Goal: Navigation & Orientation: Understand site structure

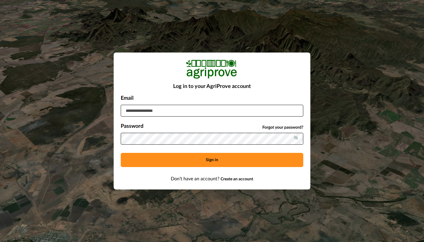
type input "**********"
click at [200, 161] on button "Sign in" at bounding box center [212, 160] width 183 height 14
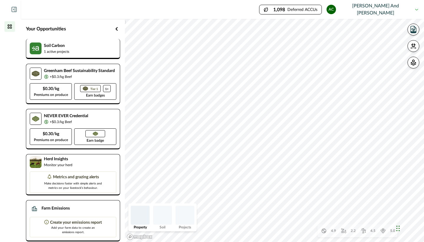
click at [47, 54] on p "1 active projects" at bounding box center [56, 51] width 25 height 5
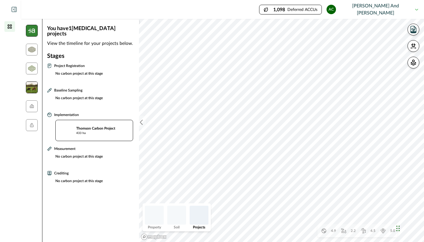
click at [32, 84] on img at bounding box center [32, 87] width 12 height 12
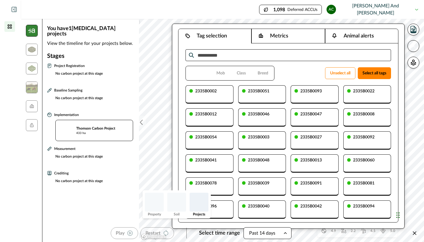
click at [412, 46] on icon "button" at bounding box center [414, 46] width 6 height 6
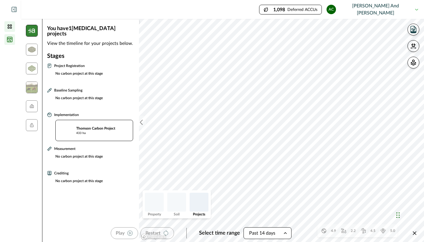
click at [9, 41] on icon at bounding box center [9, 39] width 5 height 5
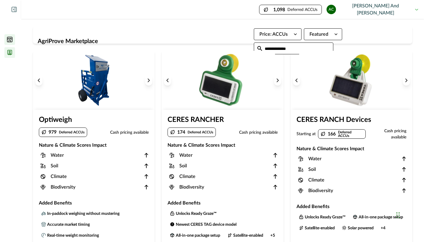
click at [9, 53] on icon at bounding box center [10, 52] width 6 height 6
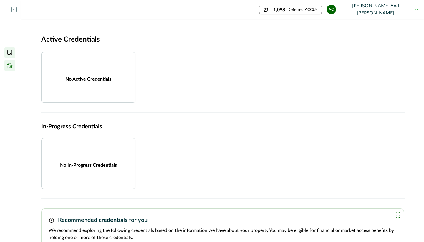
click at [10, 63] on icon at bounding box center [9, 64] width 5 height 3
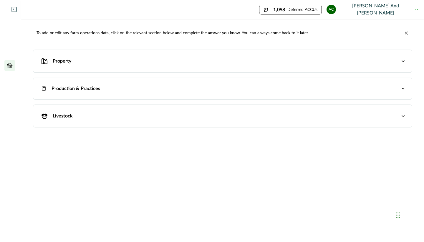
click at [57, 116] on p "Livestock" at bounding box center [63, 115] width 20 height 7
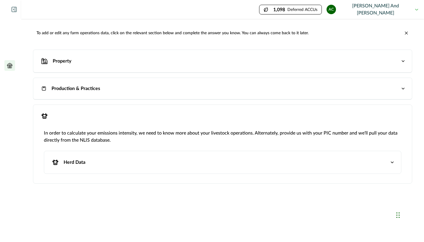
click at [68, 163] on p "Herd Data" at bounding box center [75, 161] width 22 height 7
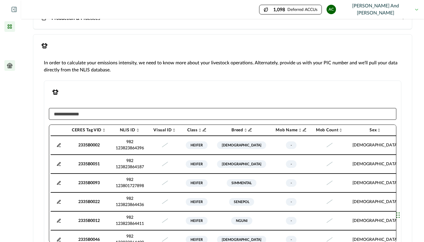
click at [12, 25] on icon at bounding box center [10, 26] width 4 height 4
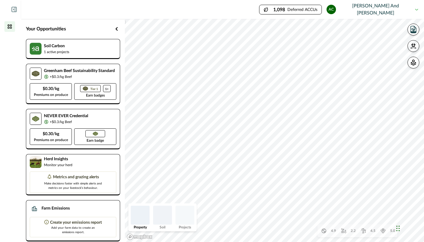
click at [416, 44] on icon "button" at bounding box center [414, 46] width 6 height 6
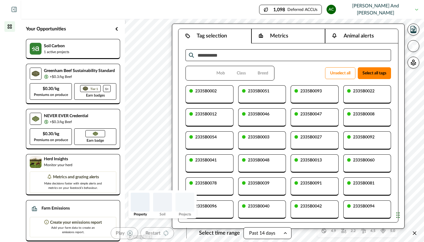
click at [413, 47] on icon "button" at bounding box center [414, 46] width 6 height 6
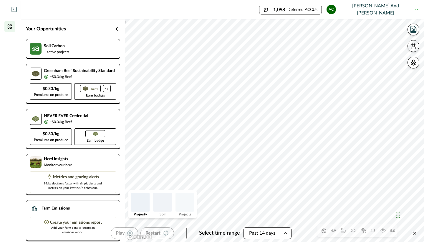
click at [7, 9] on img at bounding box center [5, 9] width 9 height 5
click at [15, 9] on icon at bounding box center [13, 9] width 5 height 5
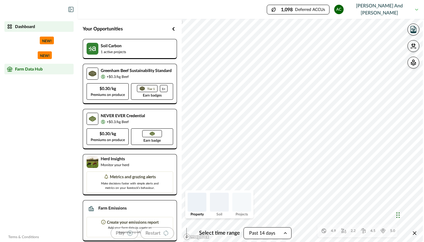
click at [32, 67] on p "Farm Data Hub" at bounding box center [29, 69] width 28 height 5
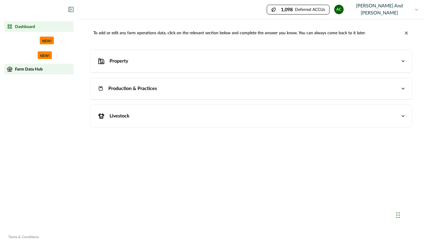
click at [13, 27] on div "Dashboard" at bounding box center [39, 27] width 65 height 6
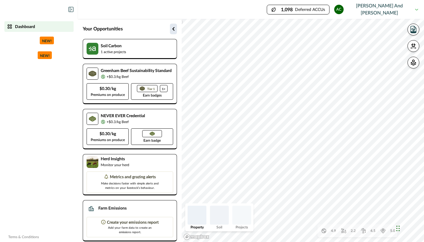
click at [175, 27] on icon "button" at bounding box center [173, 28] width 7 height 7
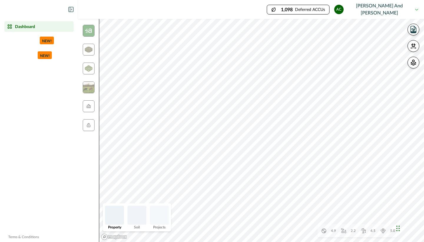
click at [22, 28] on p "Dashboard" at bounding box center [25, 26] width 20 height 5
click at [10, 24] on icon at bounding box center [10, 27] width 6 height 6
click at [89, 49] on img at bounding box center [89, 50] width 8 height 6
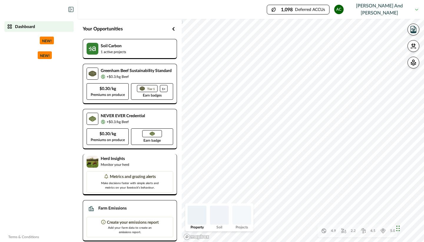
click at [114, 180] on p "Metrics and grazing alerts" at bounding box center [133, 177] width 46 height 6
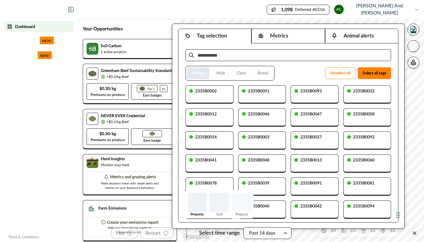
click at [202, 69] on button "All tags" at bounding box center [198, 73] width 22 height 12
click at [108, 162] on p "Herd Insights" at bounding box center [115, 159] width 29 height 6
click at [88, 167] on img at bounding box center [93, 162] width 12 height 12
click at [33, 65] on li "Farm Data Hub" at bounding box center [38, 69] width 69 height 11
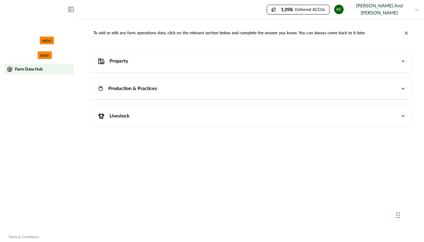
click at [121, 115] on p "Livestock" at bounding box center [120, 115] width 20 height 7
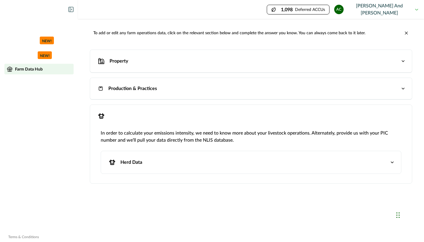
click at [138, 155] on button "Herd Data" at bounding box center [251, 162] width 300 height 22
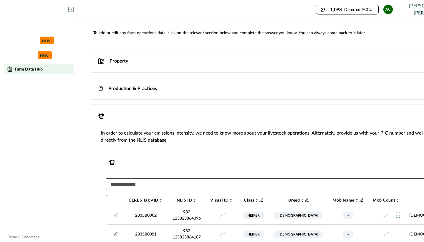
click at [189, 157] on div "Herd Data" at bounding box center [276, 162] width 339 height 11
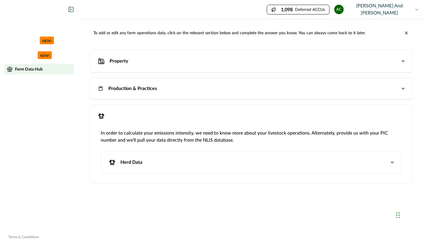
click at [115, 58] on p "Property" at bounding box center [119, 60] width 19 height 7
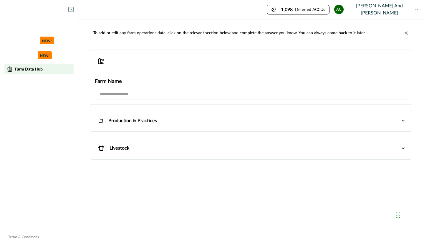
click at [128, 119] on p "Production & Practices" at bounding box center [132, 120] width 49 height 7
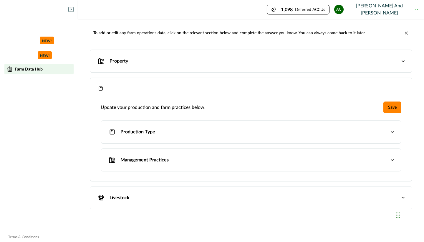
click at [125, 92] on div "Production & Practices" at bounding box center [248, 88] width 304 height 9
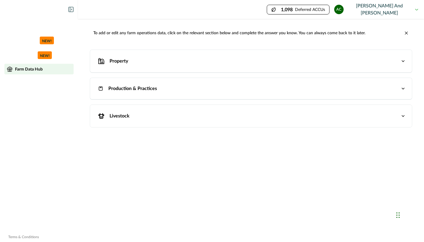
click at [417, 7] on button "AC [PERSON_NAME] and [PERSON_NAME]" at bounding box center [376, 9] width 84 height 19
click at [391, 8] on button "AC [PERSON_NAME] and [PERSON_NAME]" at bounding box center [376, 9] width 84 height 19
click at [376, 8] on button "AC [PERSON_NAME] and [PERSON_NAME]" at bounding box center [376, 9] width 84 height 19
click at [358, 8] on button "AC [PERSON_NAME] and [PERSON_NAME]" at bounding box center [376, 9] width 84 height 19
click at [24, 24] on div "Dashboard" at bounding box center [39, 27] width 65 height 6
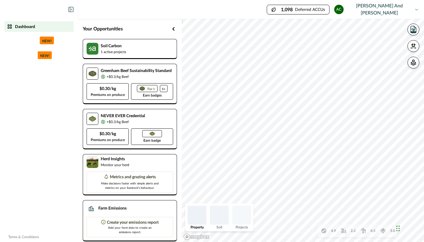
click at [347, 229] on div at bounding box center [344, 230] width 8 height 8
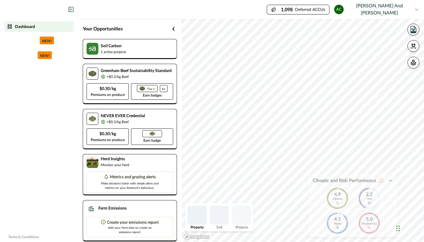
click at [391, 181] on icon "button" at bounding box center [390, 180] width 5 height 5
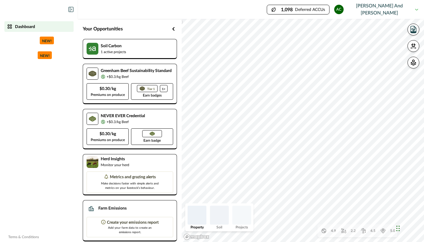
click at [72, 9] on icon at bounding box center [71, 9] width 1 height 1
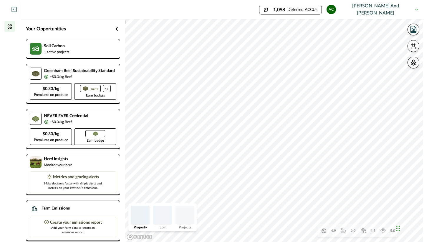
click at [414, 60] on icon "button" at bounding box center [414, 63] width 6 height 6
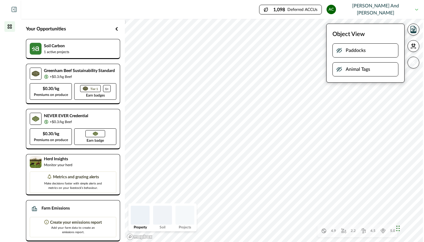
click at [354, 68] on p "Animal Tags" at bounding box center [358, 69] width 24 height 7
click at [338, 69] on icon "button" at bounding box center [339, 69] width 6 height 6
click at [160, 219] on div at bounding box center [162, 214] width 19 height 19
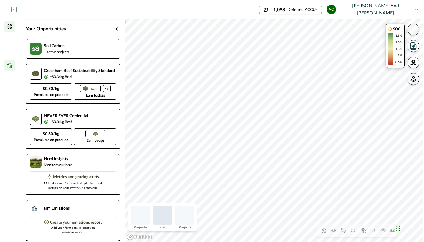
click at [11, 63] on icon at bounding box center [9, 64] width 5 height 3
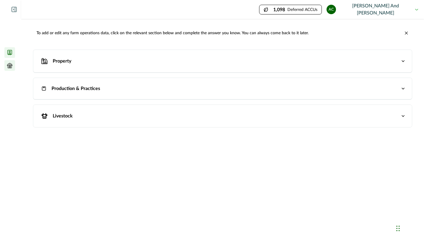
click at [7, 54] on icon at bounding box center [10, 52] width 6 height 6
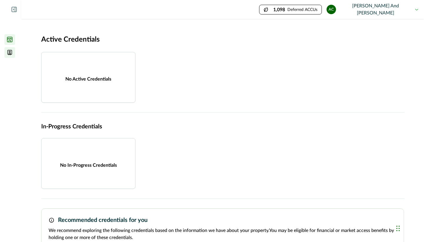
click at [9, 41] on icon at bounding box center [10, 40] width 6 height 6
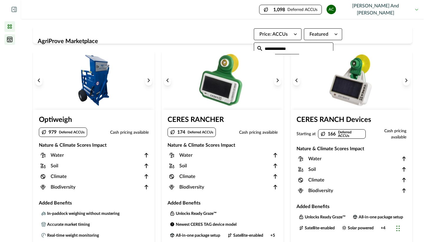
click at [11, 26] on icon at bounding box center [10, 27] width 6 height 6
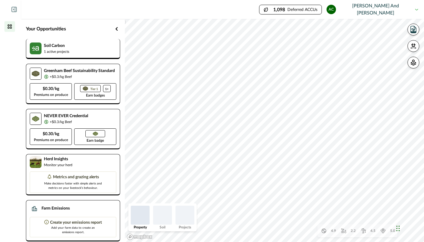
click at [62, 54] on p "1 active projects" at bounding box center [56, 51] width 25 height 5
